Goal: Obtain resource: Download file/media

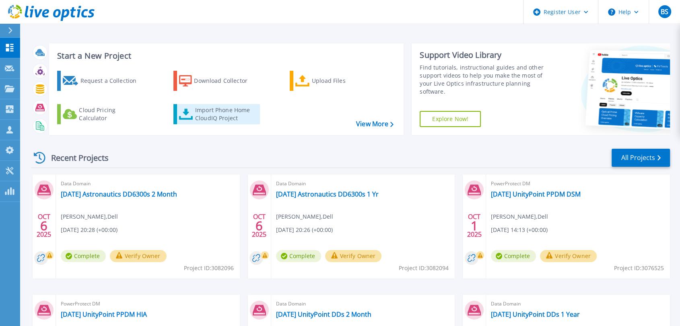
click at [205, 109] on div "Import Phone Home CloudIQ Project" at bounding box center [226, 114] width 63 height 16
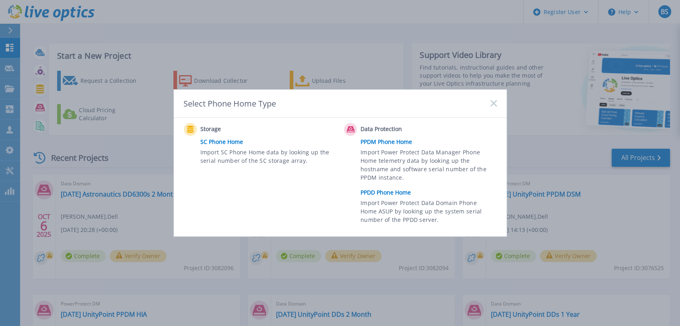
click at [392, 191] on link "PPDD Phone Home" at bounding box center [430, 193] width 140 height 12
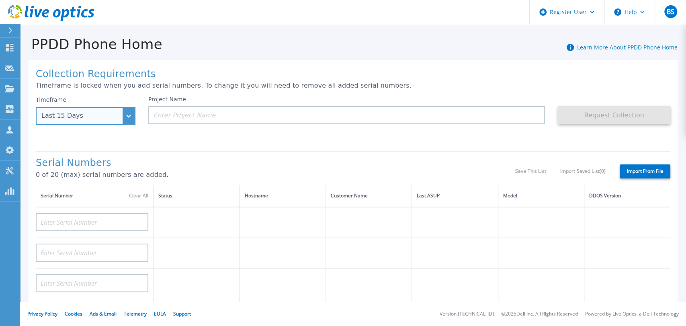
click at [129, 119] on div "Last 15 Days" at bounding box center [86, 116] width 100 height 18
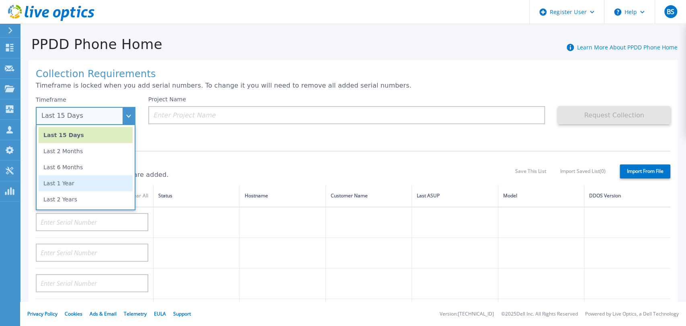
click at [74, 184] on li "Last 1 Year" at bounding box center [86, 183] width 94 height 16
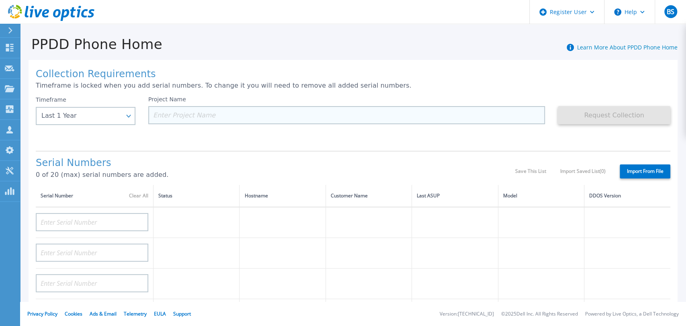
click at [192, 119] on input at bounding box center [346, 115] width 397 height 18
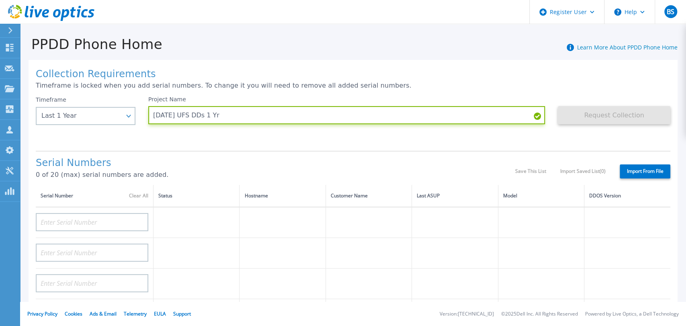
type input "2025.10.08 UFS DDs 1 Yr"
click at [630, 170] on label "Import From File" at bounding box center [645, 171] width 51 height 14
click at [0, 0] on input "Import From File" at bounding box center [0, 0] width 0 height 0
type input "APM00201813630"
type input "APM00201813631"
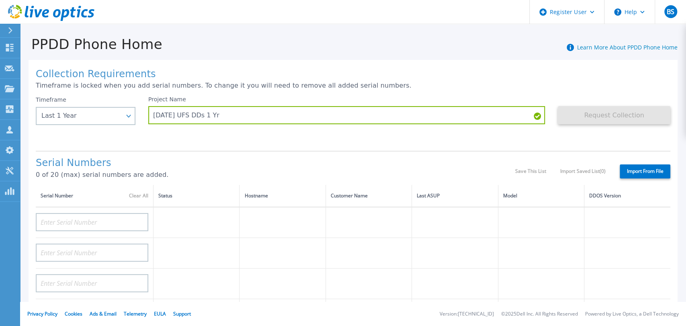
type input "APM00201800077"
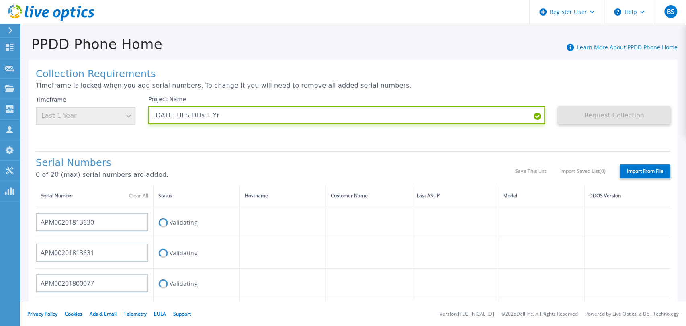
drag, startPoint x: 232, startPoint y: 113, endPoint x: 145, endPoint y: 121, distance: 88.0
click at [145, 121] on div "Timeframe Last 1 Year Project Name 2025.10.08 UFS DDs 1 Yr Request Collection T…" at bounding box center [353, 120] width 635 height 48
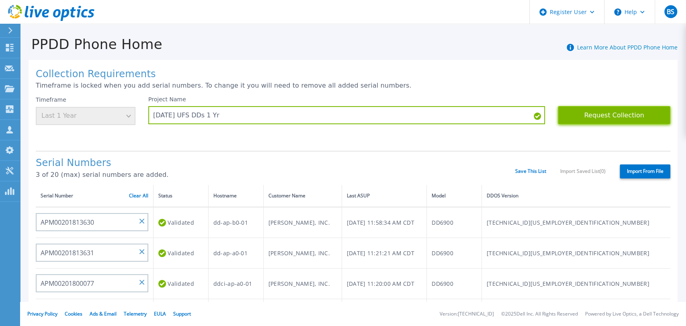
click at [598, 113] on button "Request Collection" at bounding box center [614, 115] width 113 height 18
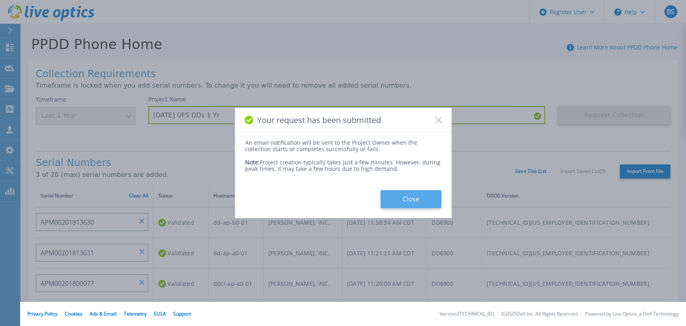
click at [401, 197] on button "Close" at bounding box center [411, 199] width 61 height 18
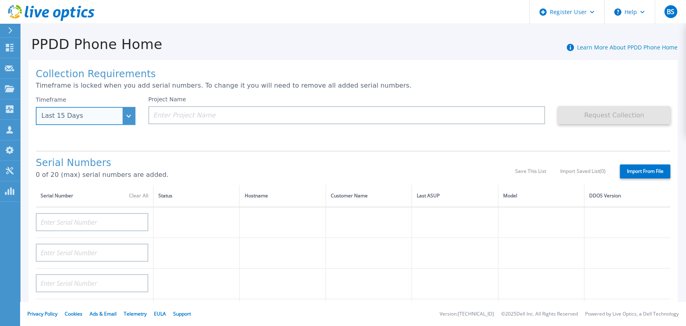
click at [133, 116] on div "Last 15 Days" at bounding box center [86, 116] width 100 height 18
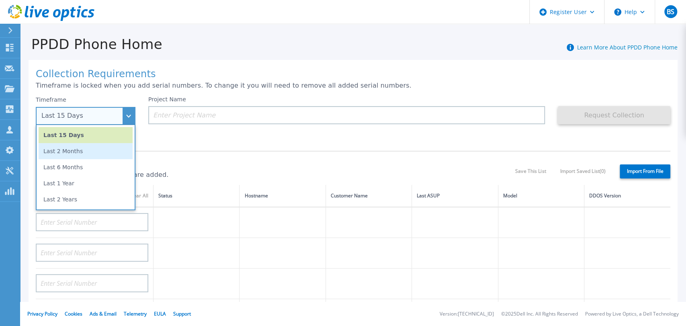
click at [102, 150] on li "Last 2 Months" at bounding box center [86, 151] width 94 height 16
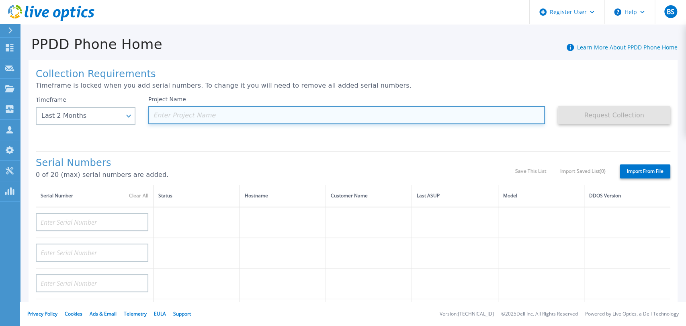
click at [183, 115] on input at bounding box center [346, 115] width 397 height 18
paste input "[DATE] UFS DDs 1 Yr"
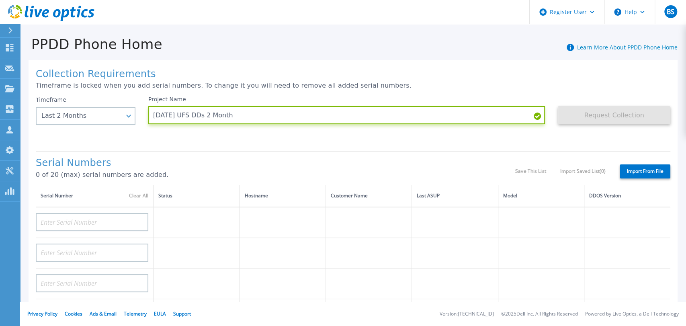
type input "[DATE] UFS DDs 2 Month"
click at [632, 167] on label "Import From File" at bounding box center [645, 171] width 51 height 14
click at [0, 0] on input "Import From File" at bounding box center [0, 0] width 0 height 0
type input "APM00201813630"
type input "APM00201813631"
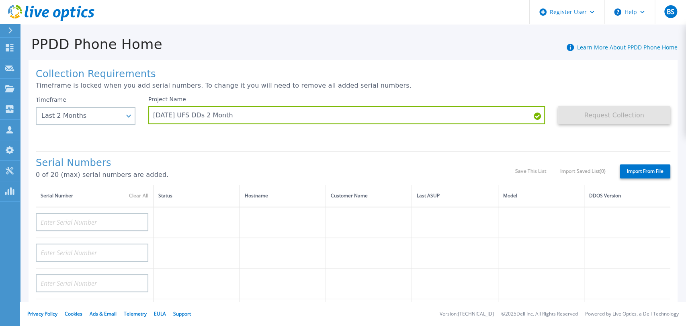
type input "APM00201800077"
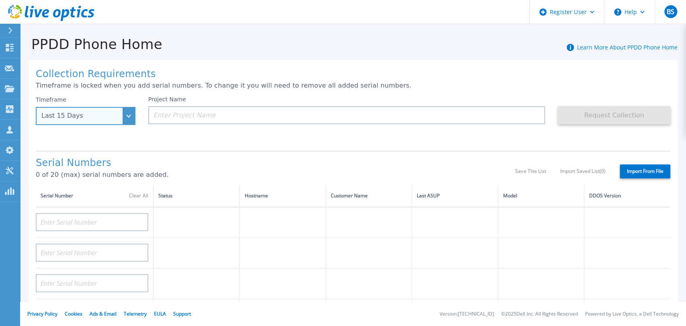
click at [131, 117] on div "Last 15 Days" at bounding box center [86, 116] width 100 height 18
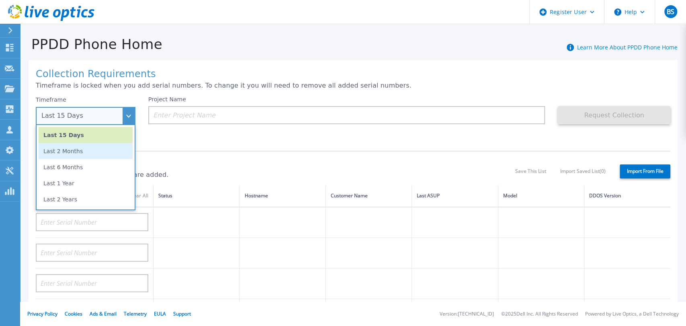
click at [82, 152] on li "Last 2 Months" at bounding box center [86, 151] width 94 height 16
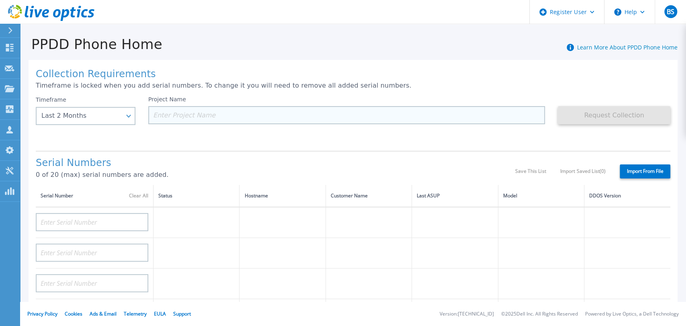
click at [196, 117] on input at bounding box center [346, 115] width 397 height 18
paste input "2025.10.08 UFS DDs 1 Yr"
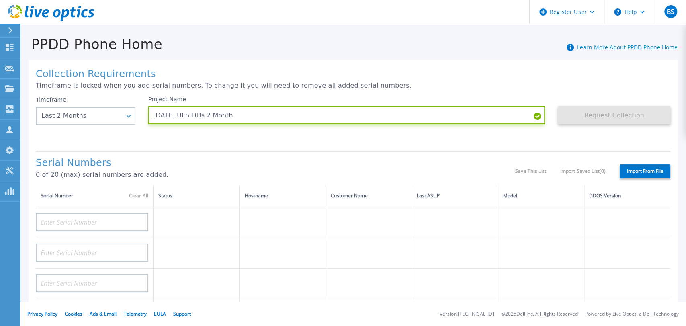
type input "2025.10.08 UFS DDs 2 Month"
click at [644, 167] on label "Import From File" at bounding box center [645, 171] width 51 height 14
click at [0, 0] on input "Import From File" at bounding box center [0, 0] width 0 height 0
type input "APM00201813630"
type input "APM00201813631"
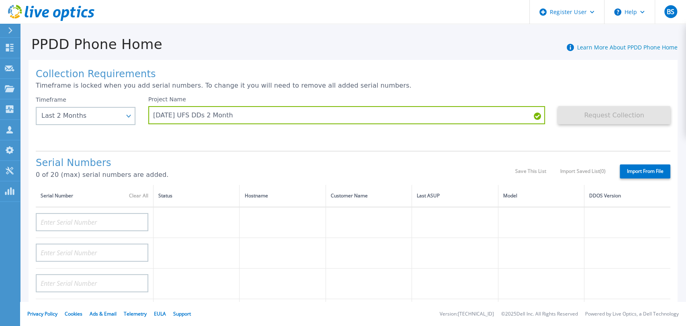
type input "APM00201800077"
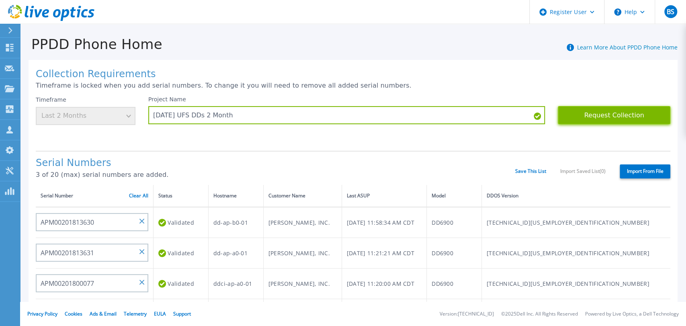
click at [593, 116] on button "Request Collection" at bounding box center [614, 115] width 113 height 18
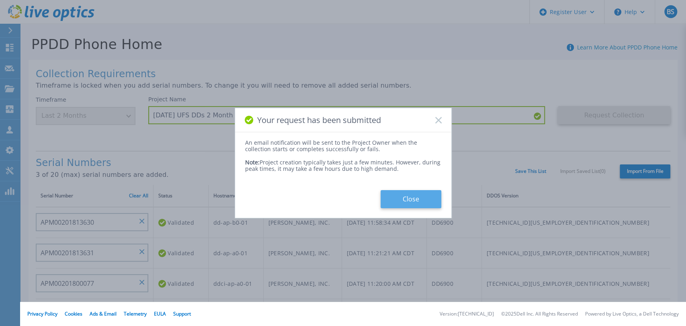
click at [418, 192] on button "Close" at bounding box center [411, 199] width 61 height 18
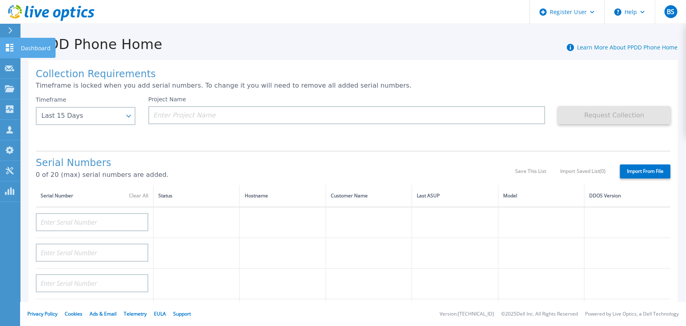
click at [35, 44] on p "Dashboard" at bounding box center [36, 48] width 30 height 21
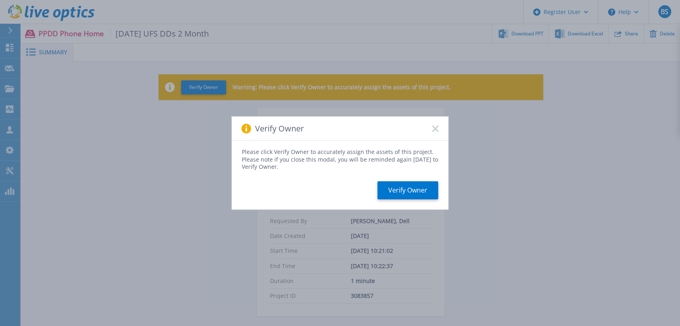
click at [437, 125] on icon at bounding box center [435, 128] width 6 height 6
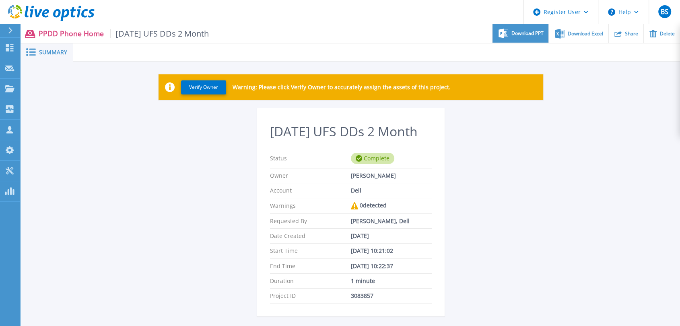
click at [518, 38] on div "Download PPT" at bounding box center [520, 33] width 56 height 19
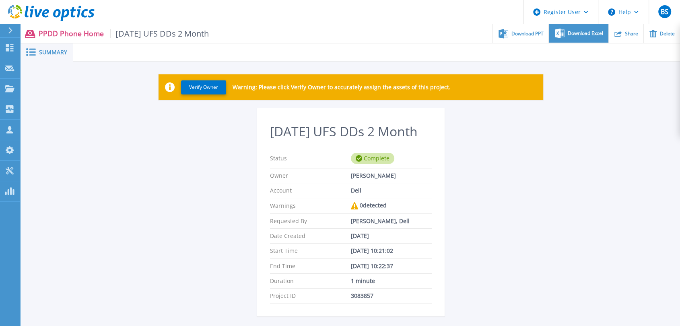
click at [577, 31] on span "Download Excel" at bounding box center [584, 33] width 35 height 5
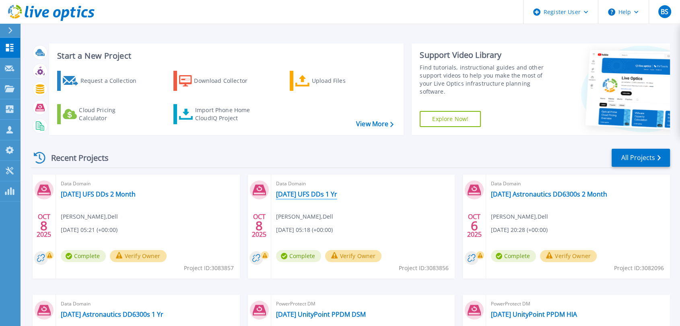
click at [314, 192] on link "[DATE] UFS DDs 1 Yr" at bounding box center [306, 194] width 61 height 8
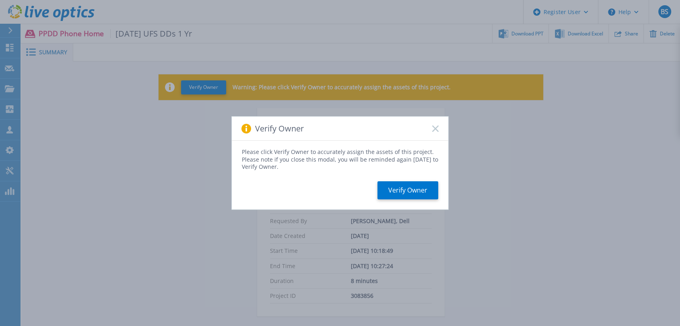
click at [434, 131] on icon at bounding box center [435, 128] width 6 height 6
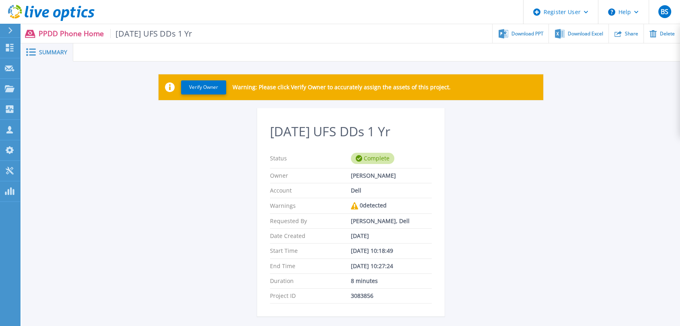
click at [417, 27] on ul "Download PPT Download Excel Share Delete" at bounding box center [436, 33] width 488 height 19
click at [505, 33] on icon at bounding box center [503, 34] width 10 height 10
click at [574, 167] on div "Verify Owner Warning: Please click Verify Owner to accurately assign the assets…" at bounding box center [350, 258] width 658 height 393
click at [580, 35] on span "Download Excel" at bounding box center [584, 33] width 35 height 5
click at [526, 33] on span "Download PPT" at bounding box center [527, 33] width 32 height 5
